Goal: Obtain resource: Download file/media

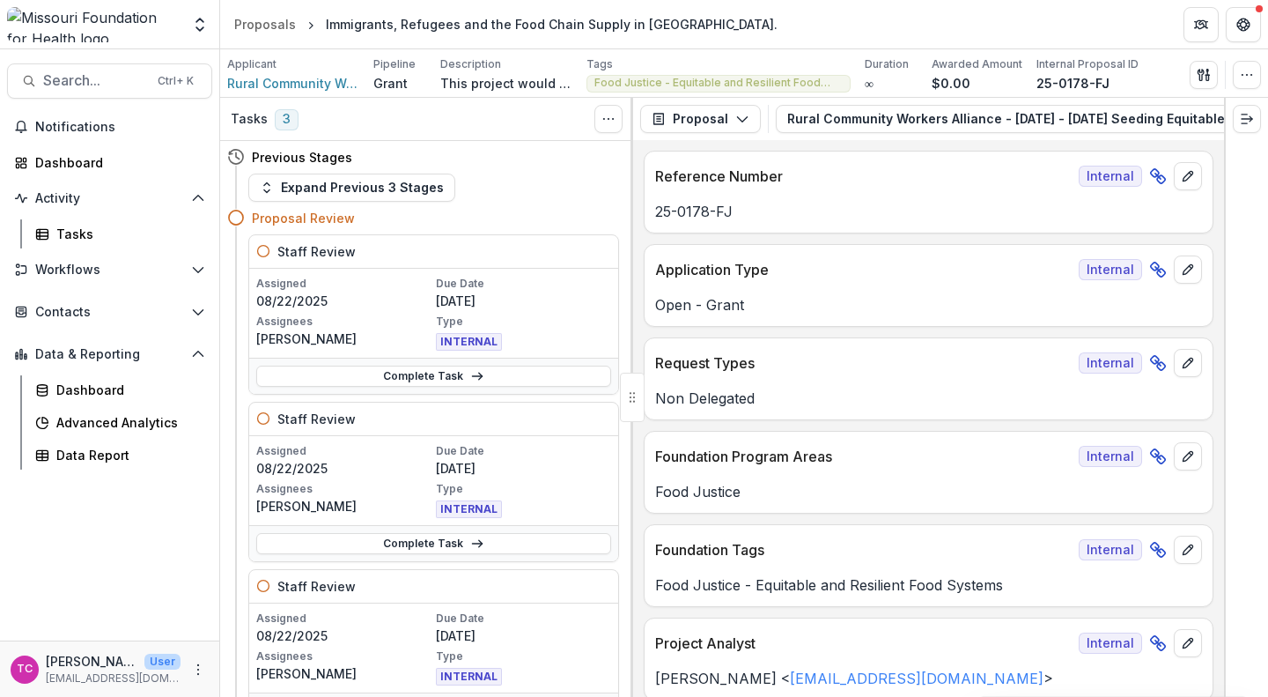
scroll to position [8403, 0]
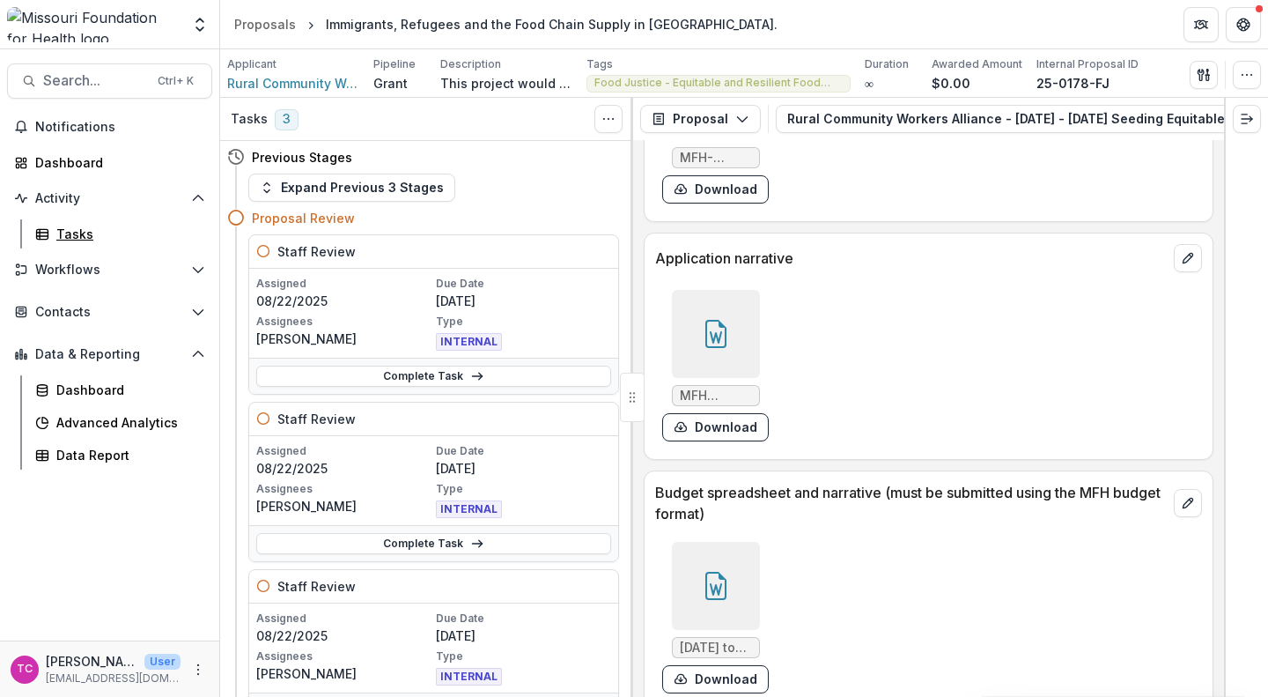
click at [86, 225] on div "Tasks" at bounding box center [127, 234] width 142 height 18
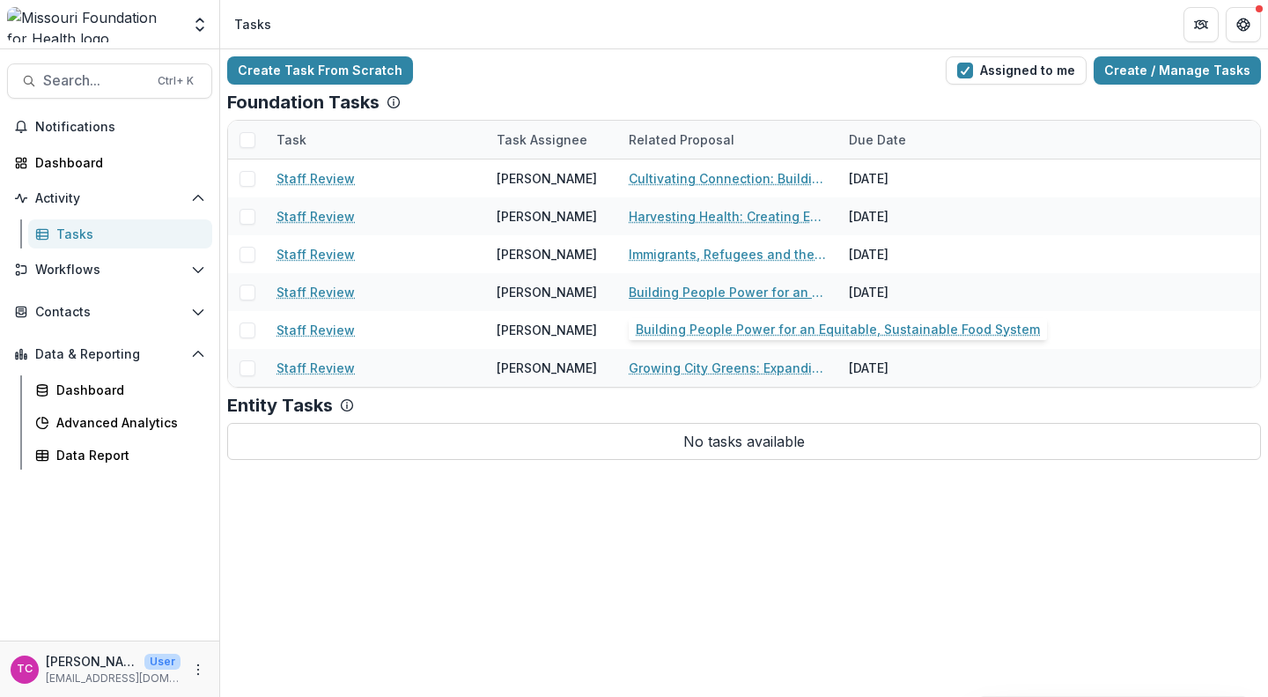
click at [639, 289] on link "Building People Power for an Equitable, Sustainable Food System" at bounding box center [728, 292] width 199 height 18
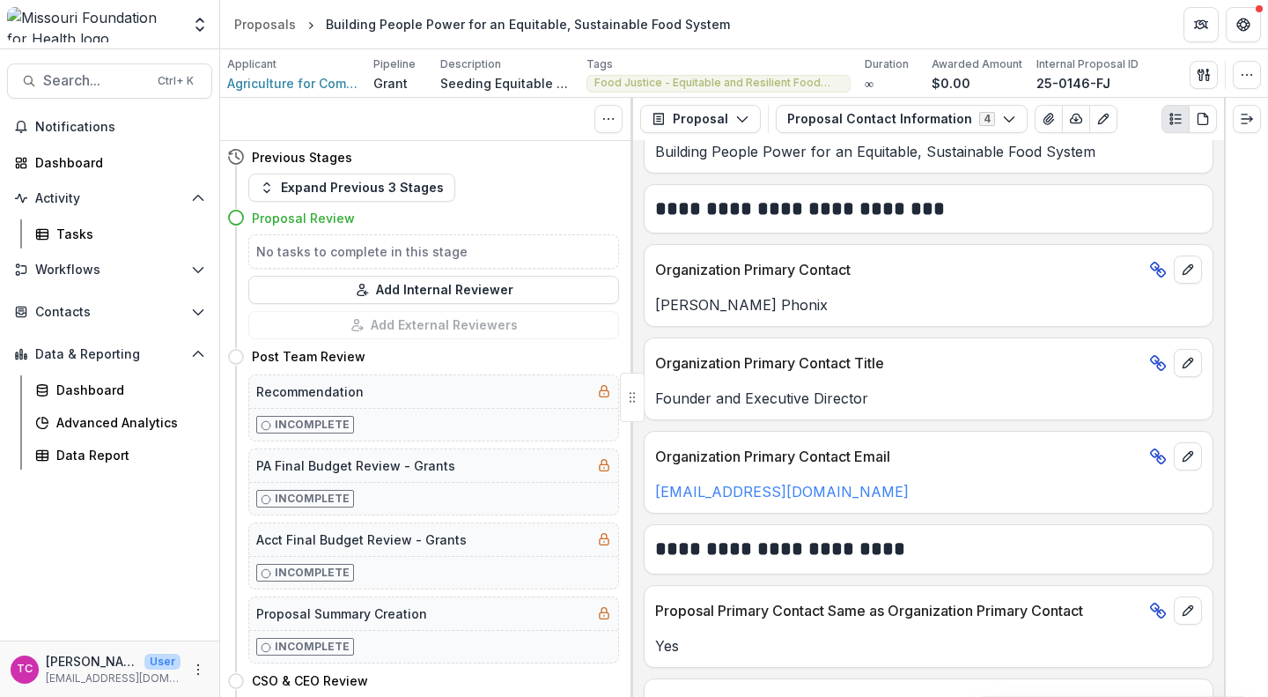
scroll to position [308, 0]
click at [862, 118] on button "Proposal Contact Information 4" at bounding box center [902, 119] width 252 height 28
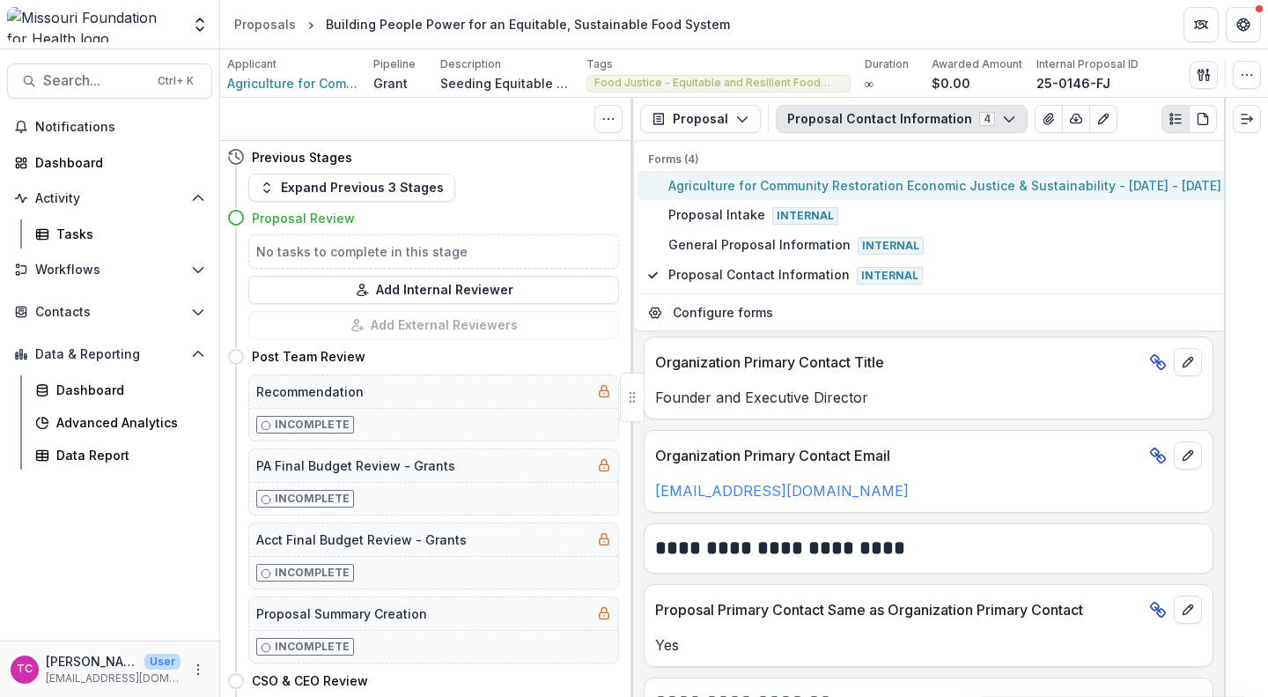
click at [812, 181] on span "Agriculture for Community Restoration Economic Justice & Sustainability - [DATE…" at bounding box center [1118, 185] width 900 height 18
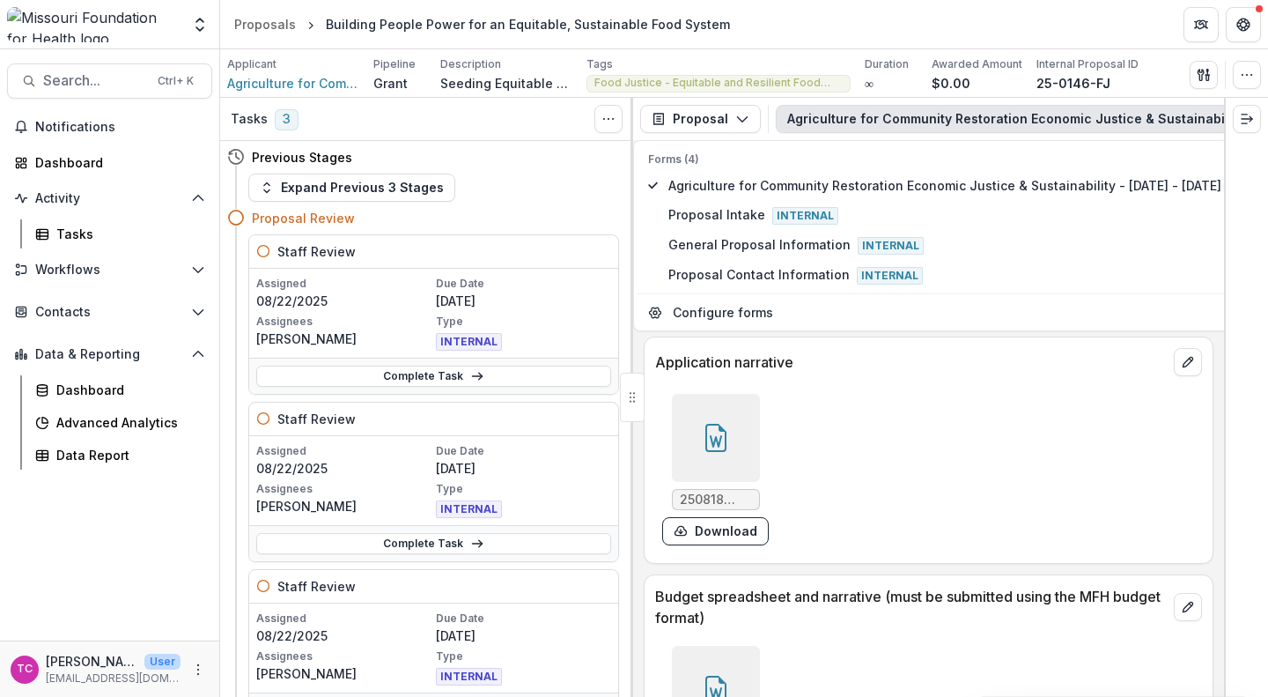
scroll to position [5854, 0]
click at [736, 535] on button "Download" at bounding box center [715, 530] width 107 height 28
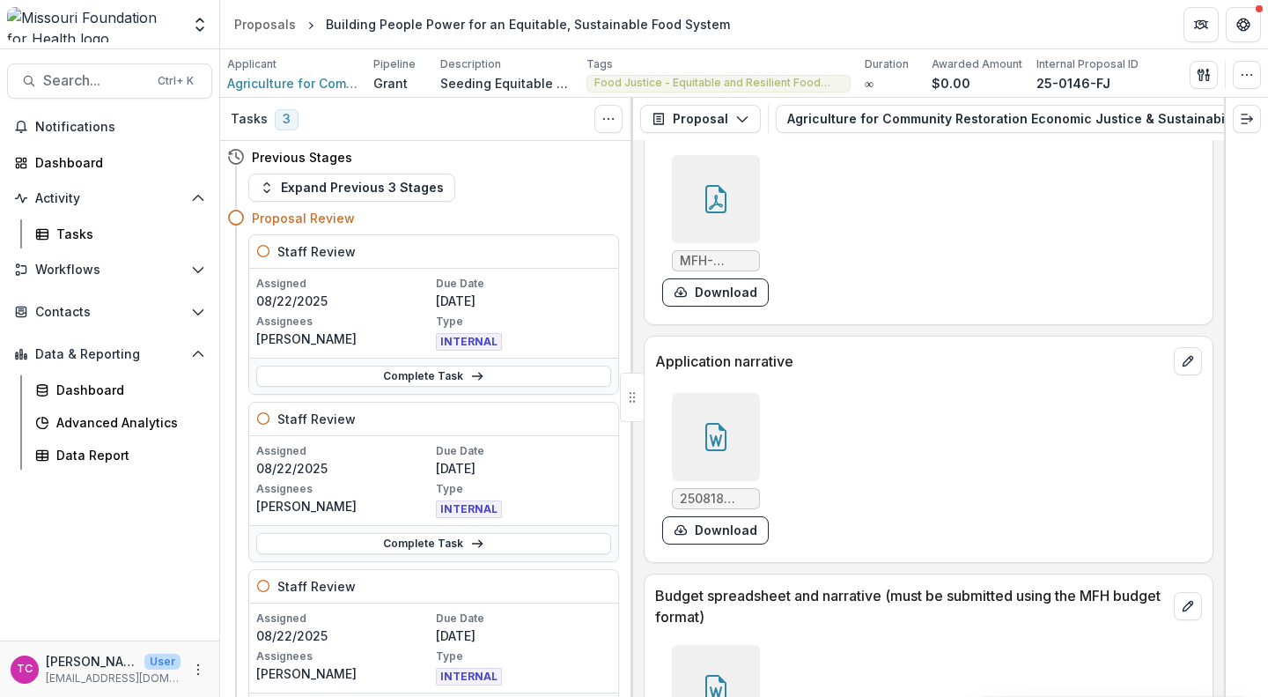
click at [1163, 194] on div "MFH-Grant-Acknowledgement.pdf Download" at bounding box center [919, 231] width 528 height 166
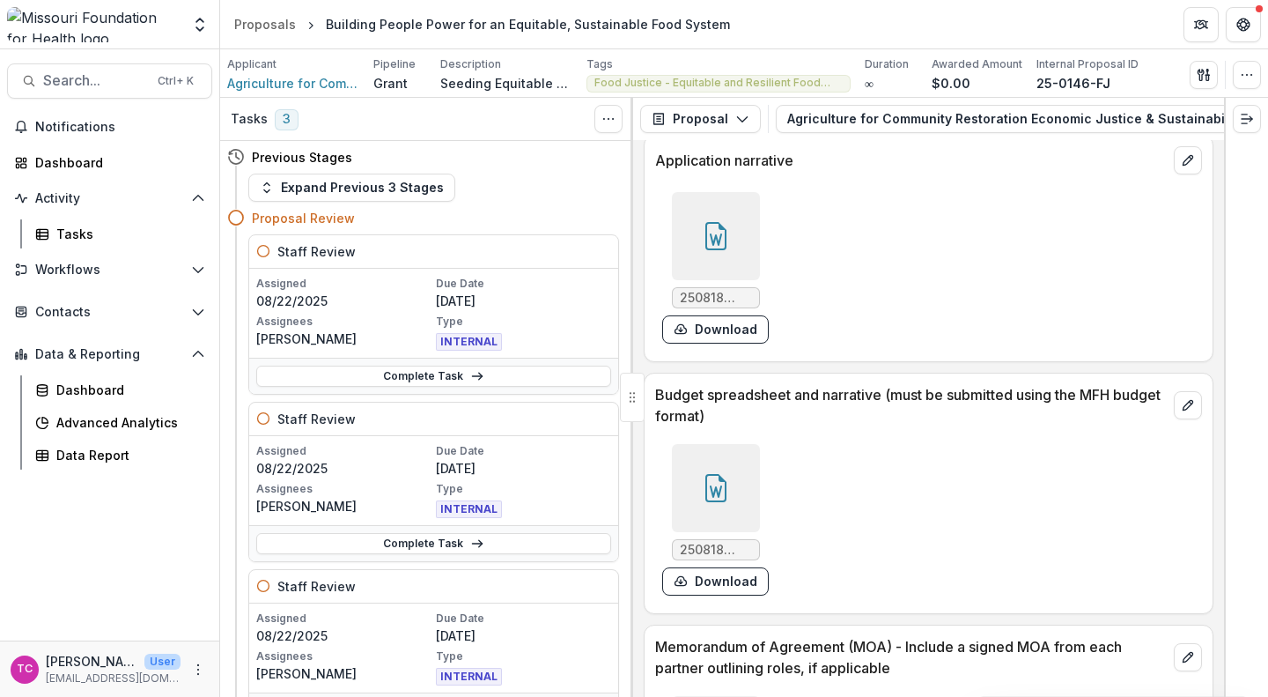
click at [723, 585] on button "Download" at bounding box center [715, 581] width 107 height 28
click at [73, 160] on div "Dashboard" at bounding box center [116, 162] width 163 height 18
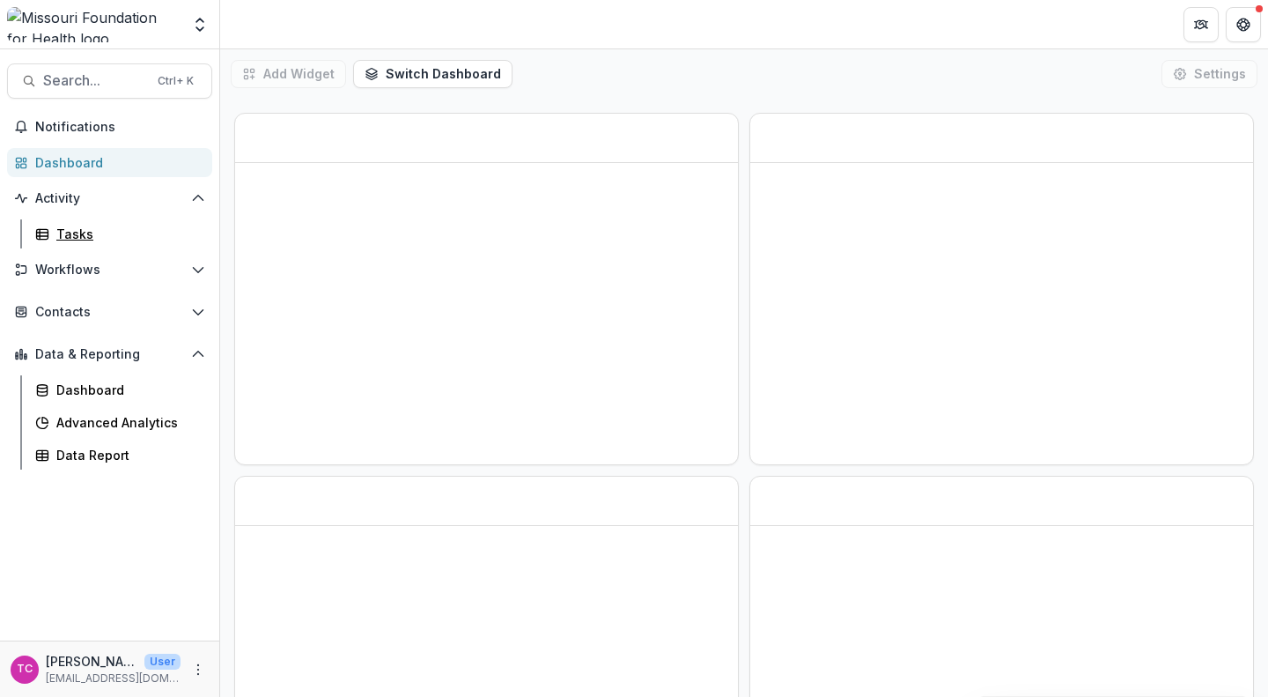
click at [72, 238] on div "Tasks" at bounding box center [127, 234] width 142 height 18
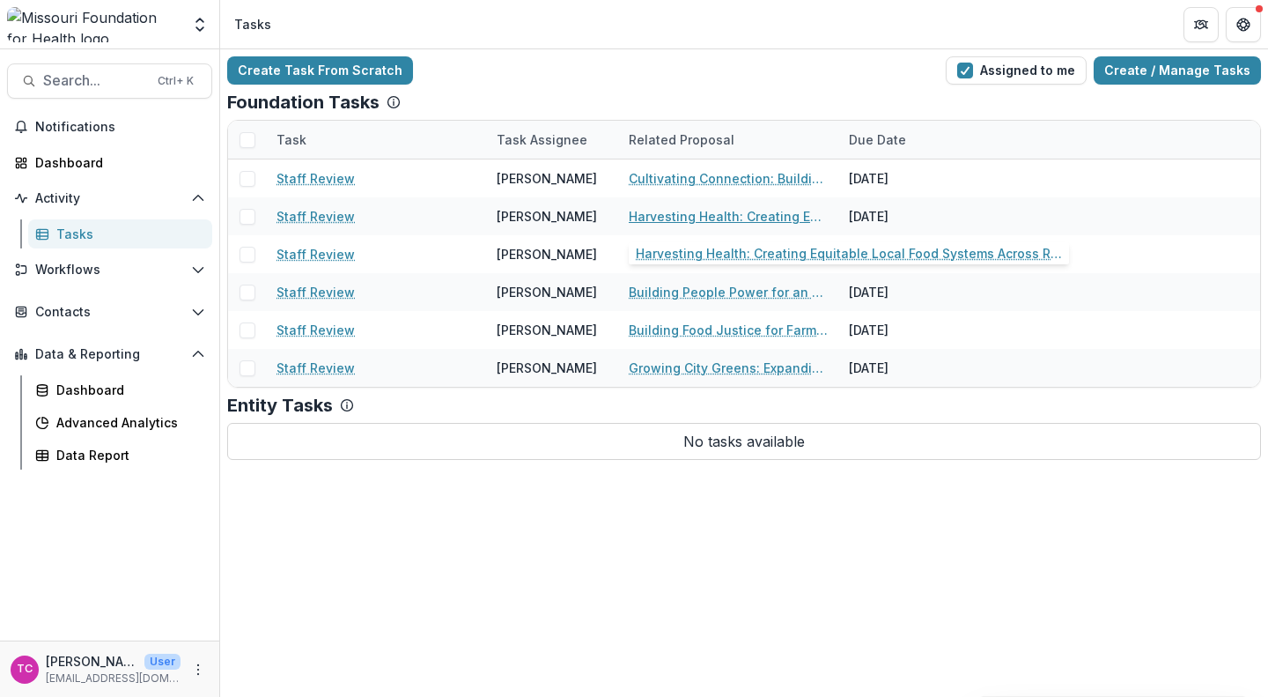
click at [668, 210] on link "Harvesting Health: Creating Equitable Local Food Systems Across Rural [GEOGRAPH…" at bounding box center [728, 216] width 199 height 18
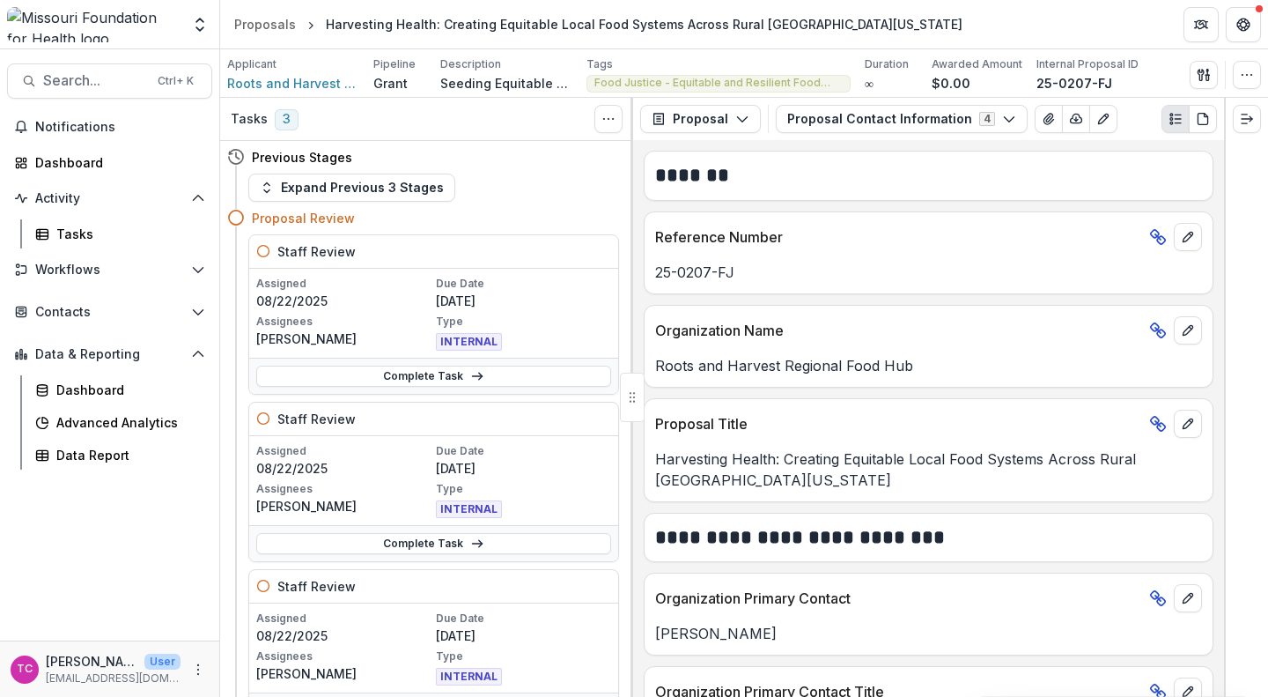
click at [64, 248] on div "Notifications Dashboard Activity Tasks Workflows Proposals Payments Grantee Rep…" at bounding box center [109, 376] width 219 height 527
click at [68, 240] on div "Tasks" at bounding box center [127, 234] width 142 height 18
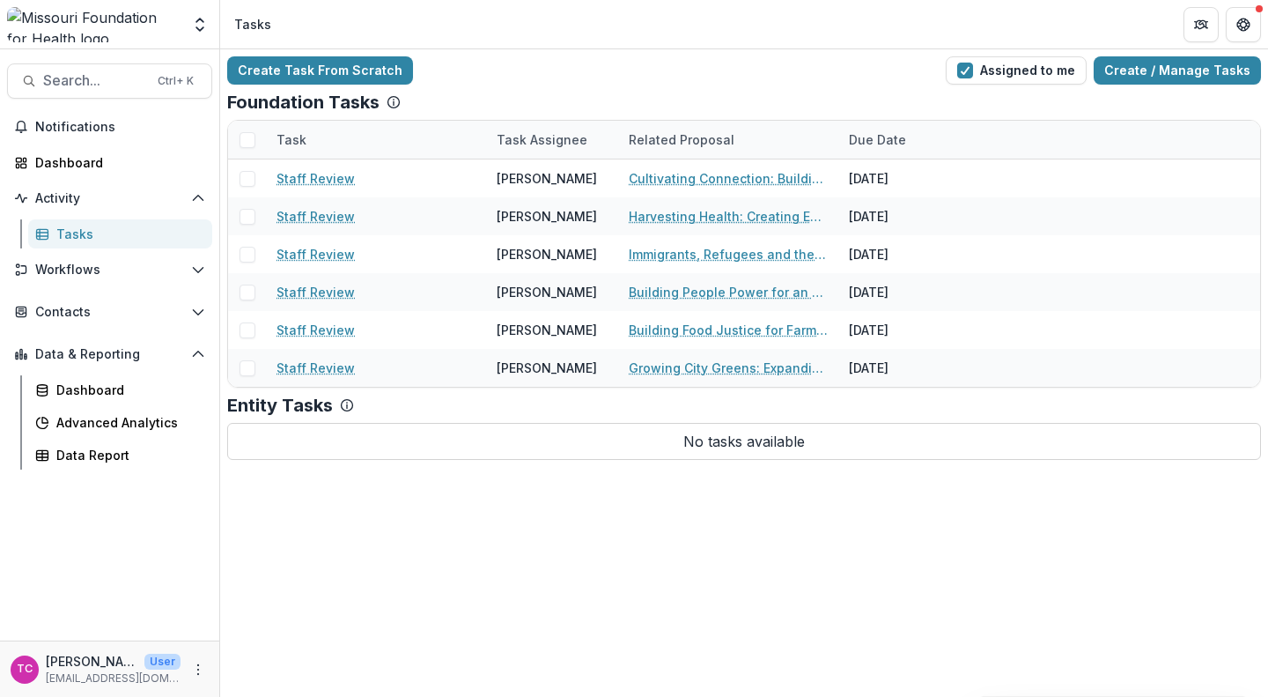
click at [117, 93] on button "Search... Ctrl + K" at bounding box center [109, 80] width 205 height 35
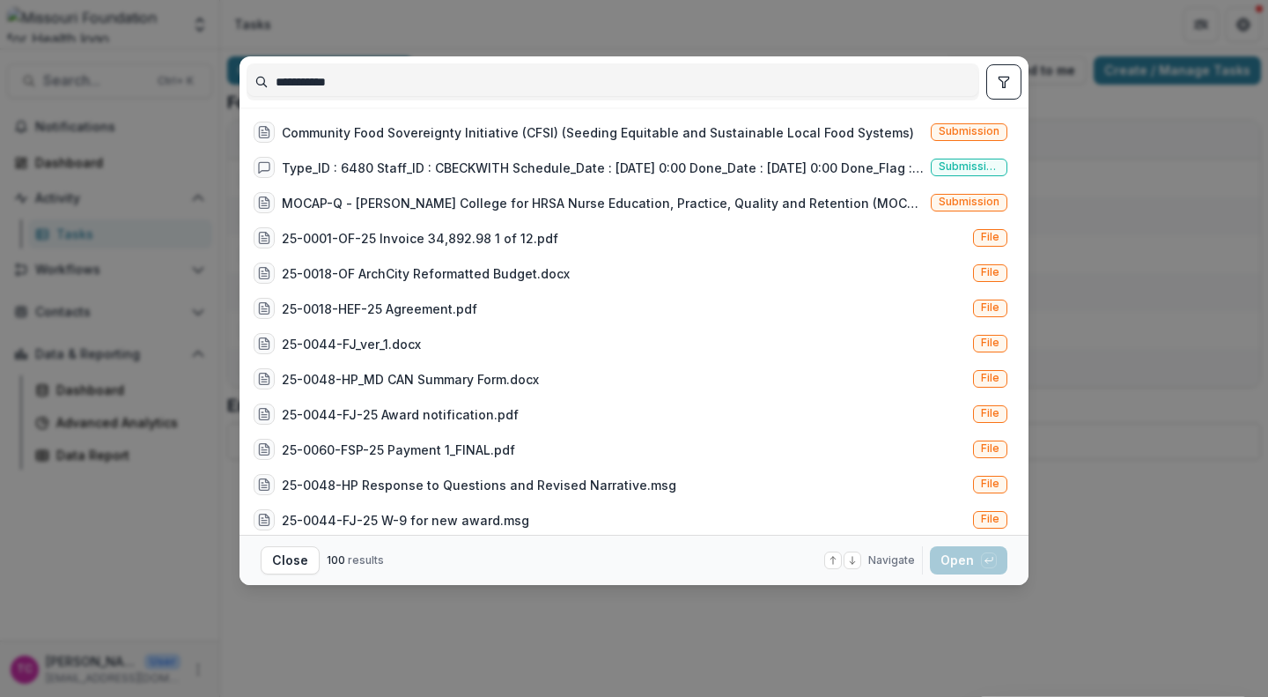
type input "**********"
click at [428, 132] on div "Community Food Sovereignty Initiative (CFSI) (Seeding Equitable and Sustainable…" at bounding box center [598, 132] width 632 height 18
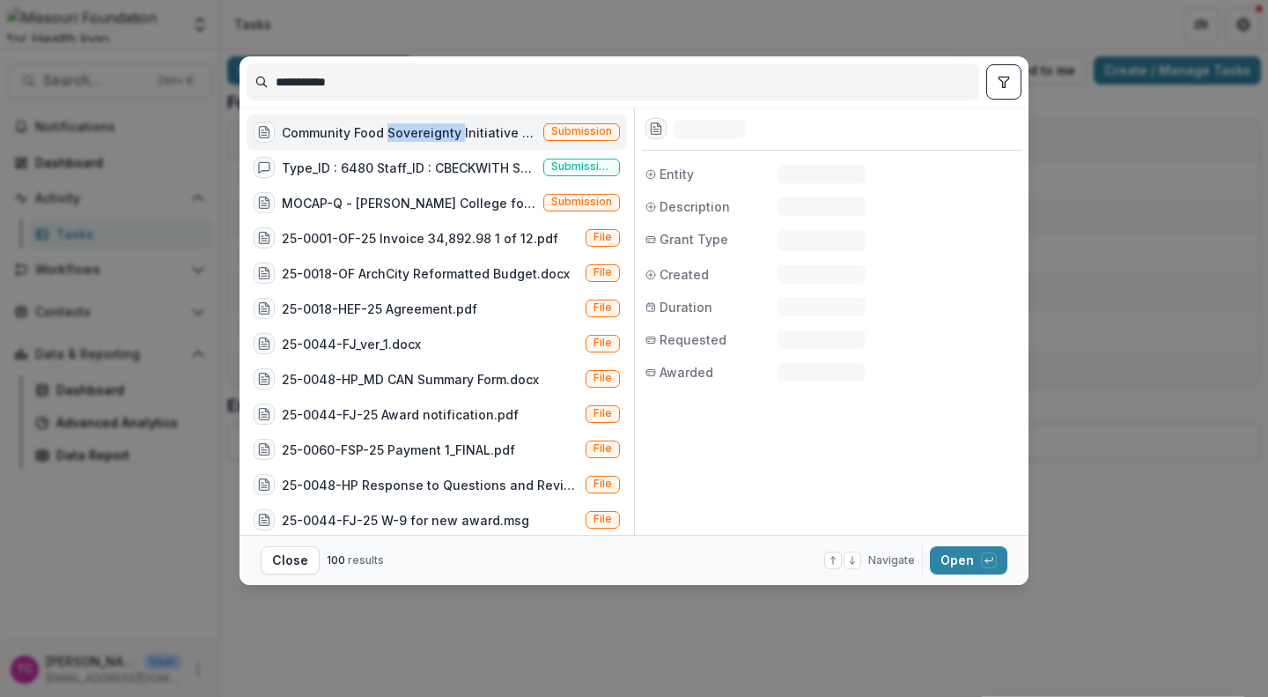
click at [428, 132] on div "Community Food Sovereignty Initiative (CFSI) (Seeding Equitable and Sustainable…" at bounding box center [409, 132] width 254 height 18
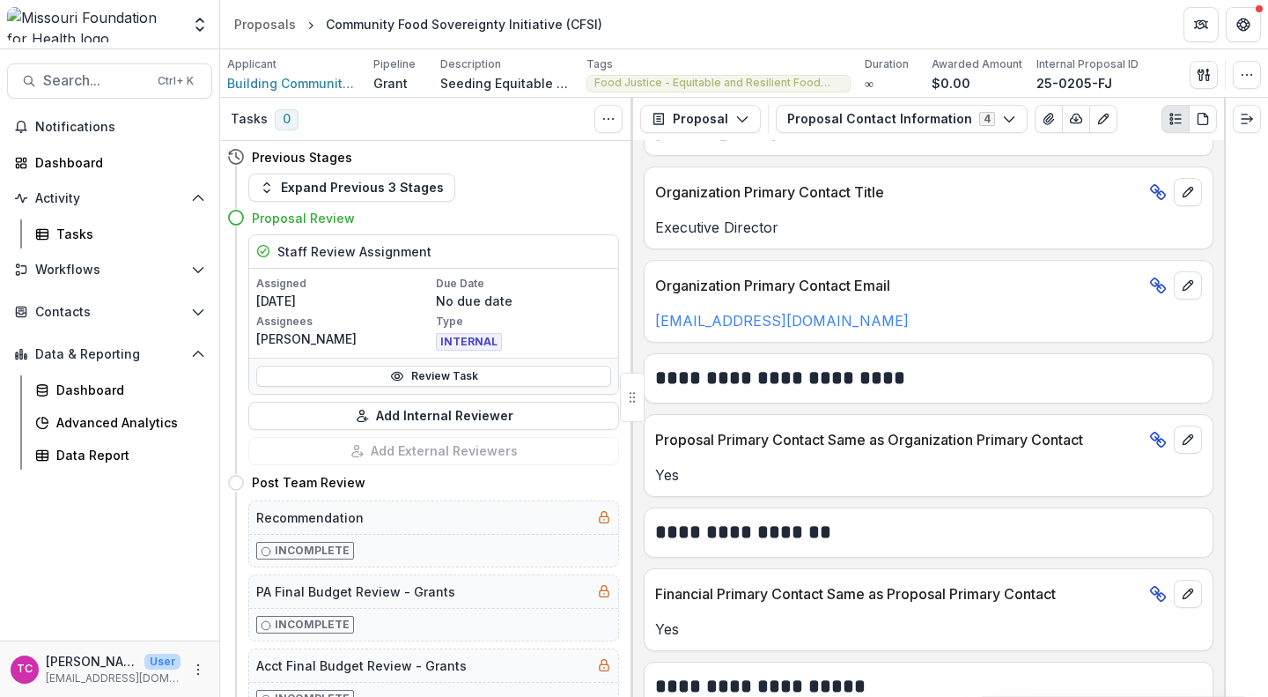
scroll to position [486, 0]
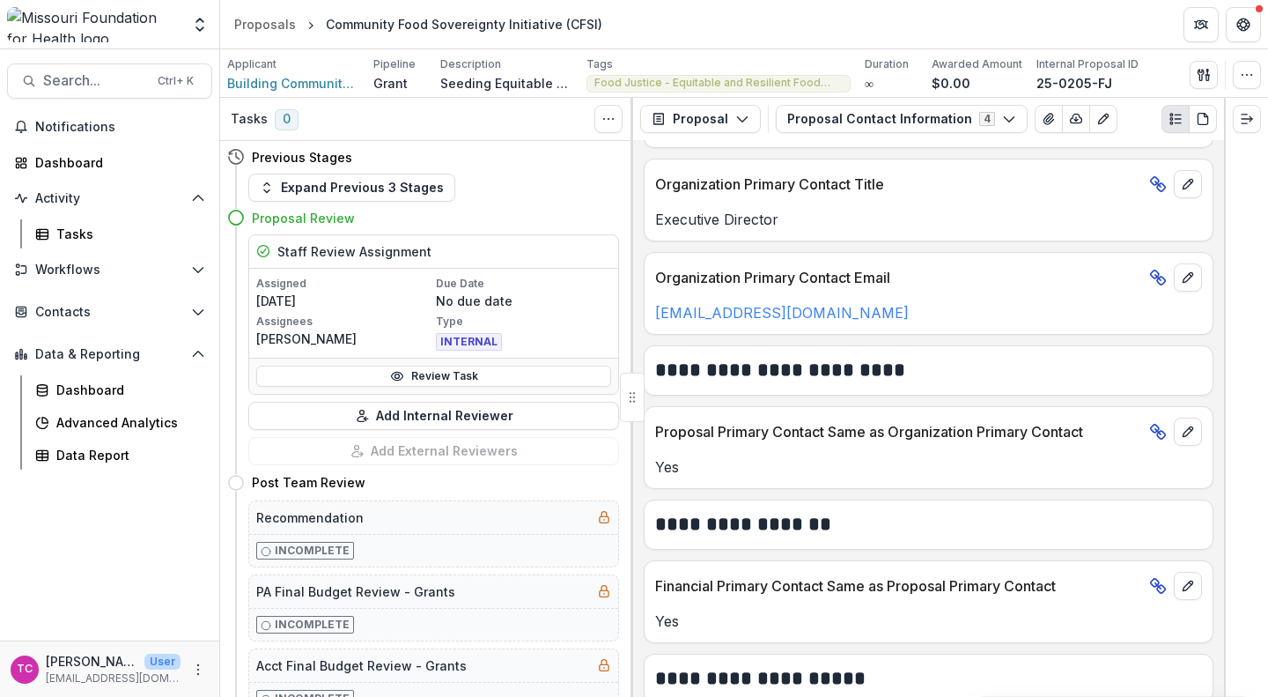
click at [844, 121] on button "Proposal Contact Information 4" at bounding box center [902, 119] width 252 height 28
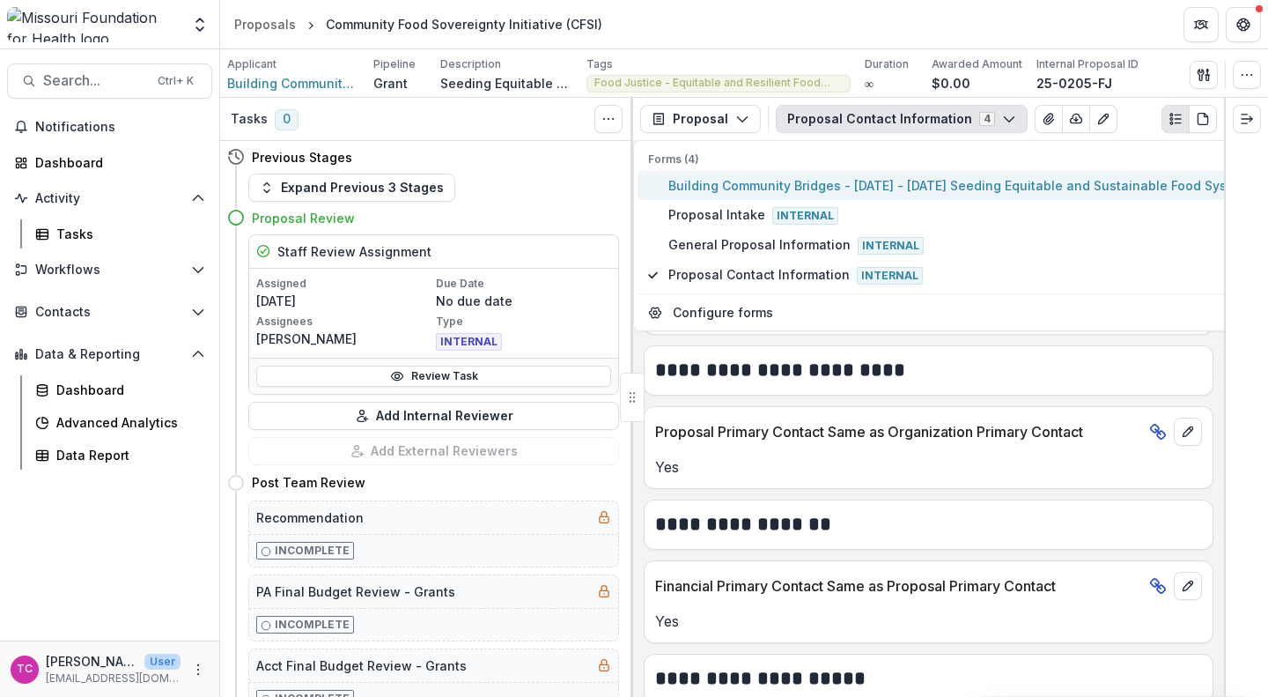
click at [830, 186] on span "Building Community Bridges - [DATE] - [DATE] Seeding Equitable and Sustainable …" at bounding box center [962, 185] width 588 height 18
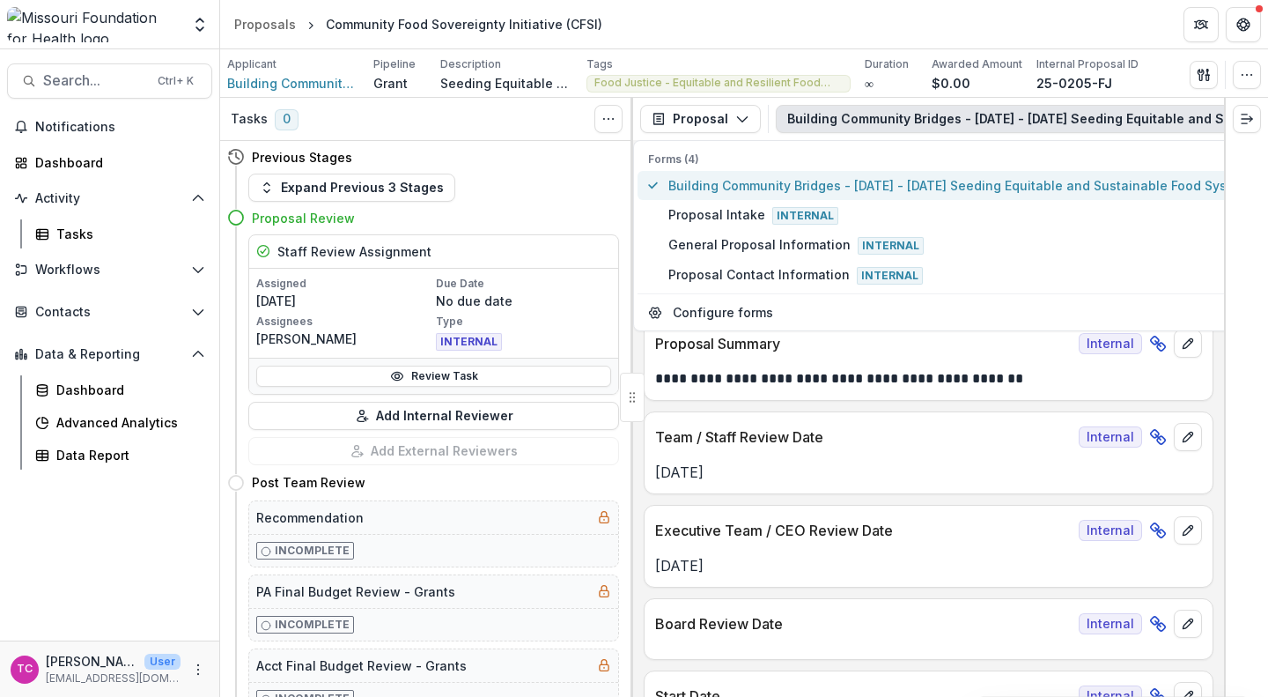
click at [830, 186] on span "Building Community Bridges - [DATE] - [DATE] Seeding Equitable and Sustainable …" at bounding box center [962, 185] width 588 height 18
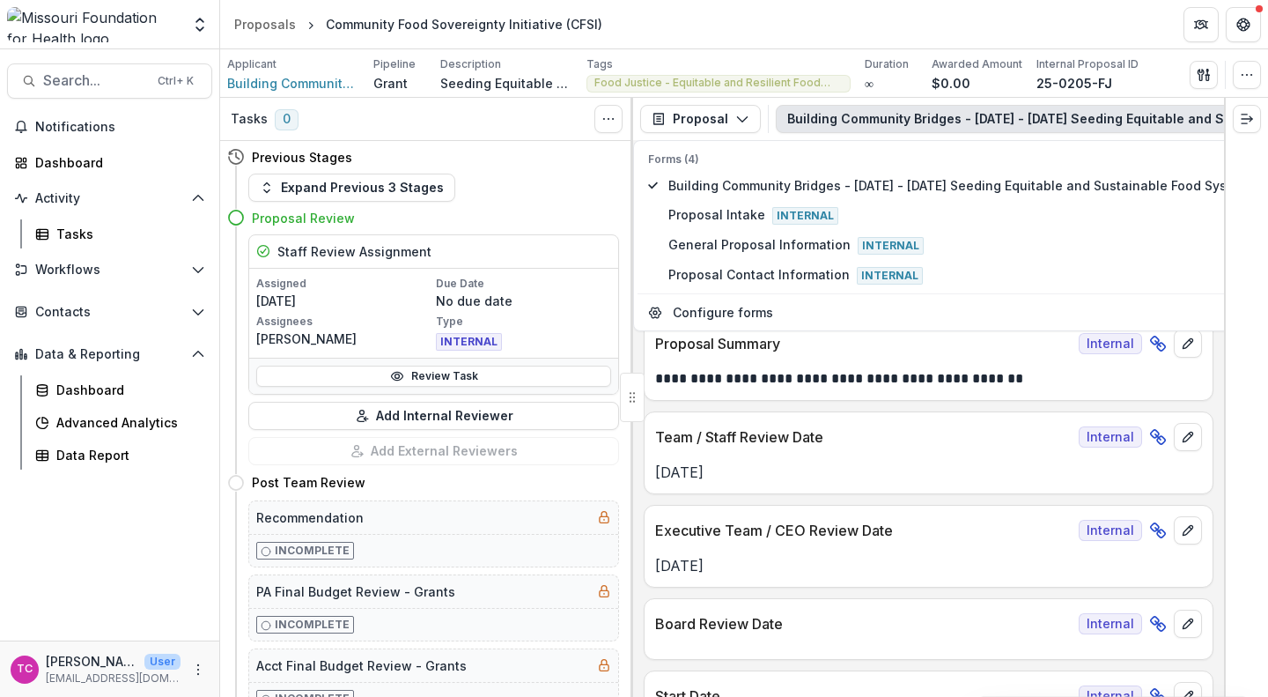
click at [1072, 431] on div "Team / Staff Review Date Internal" at bounding box center [929, 431] width 568 height 39
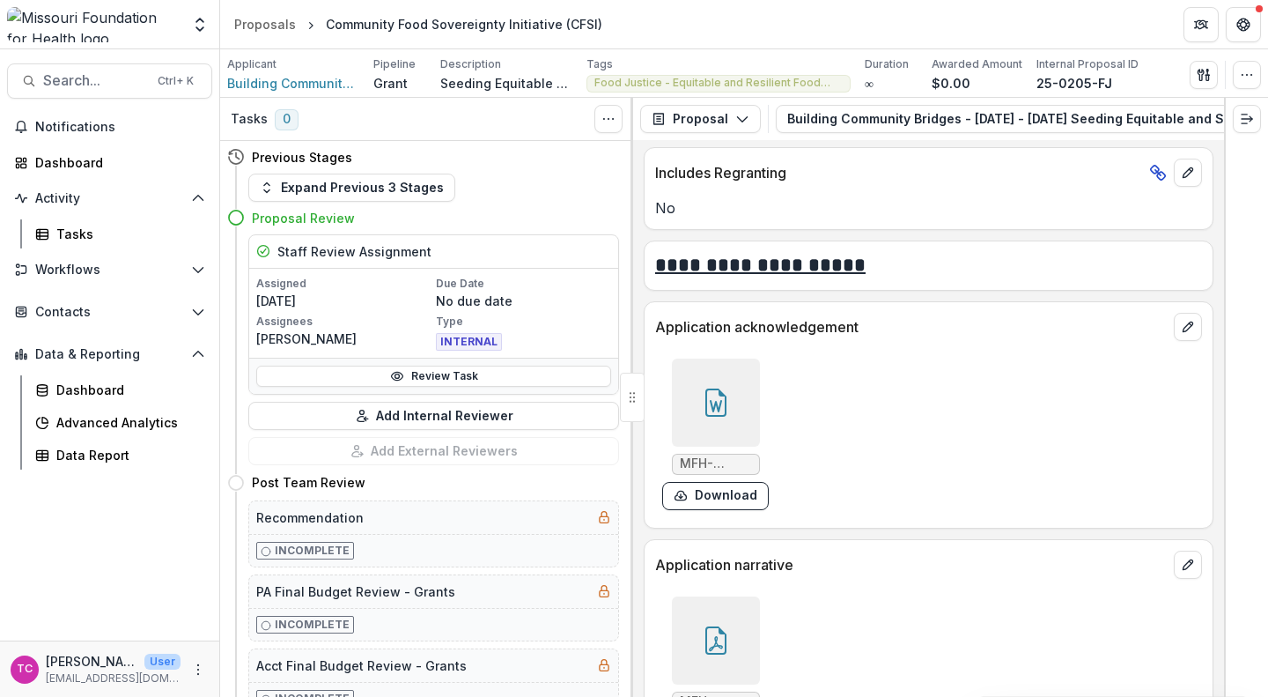
scroll to position [5871, 0]
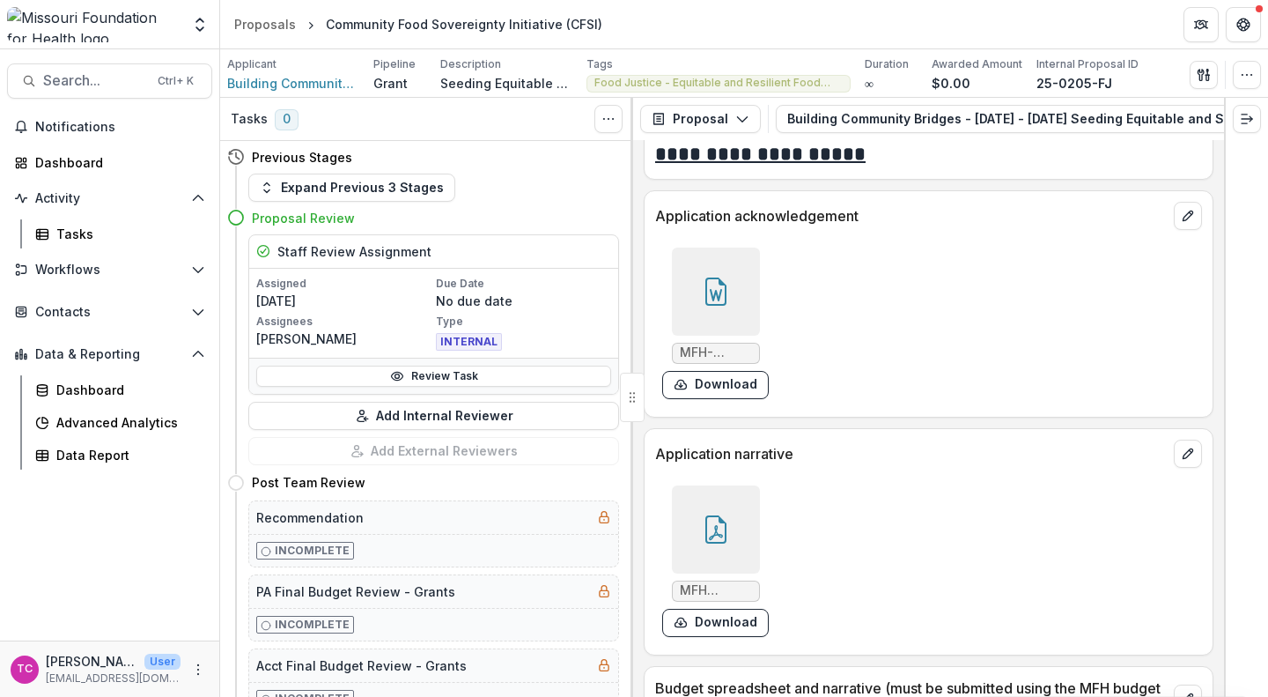
click at [698, 608] on button "Download" at bounding box center [715, 622] width 107 height 28
